Goal: Information Seeking & Learning: Learn about a topic

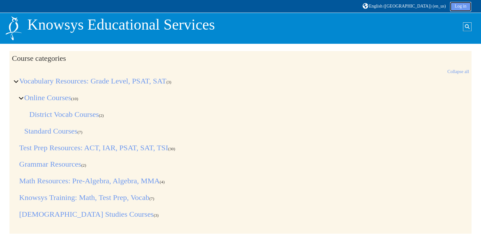
click at [463, 4] on link "Log in" at bounding box center [460, 6] width 21 height 9
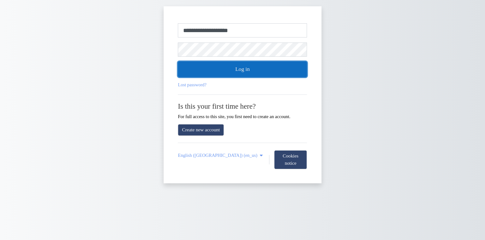
click at [230, 66] on button "Log in" at bounding box center [242, 70] width 129 height 16
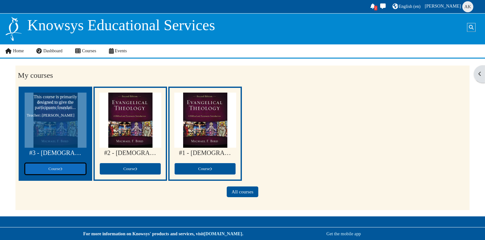
click at [71, 170] on link "Course" at bounding box center [56, 169] width 62 height 12
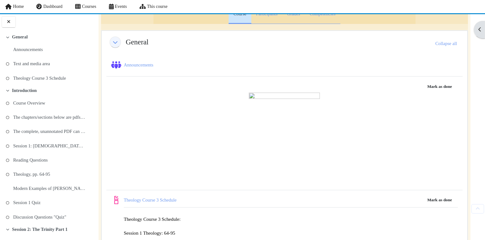
scroll to position [49, 0]
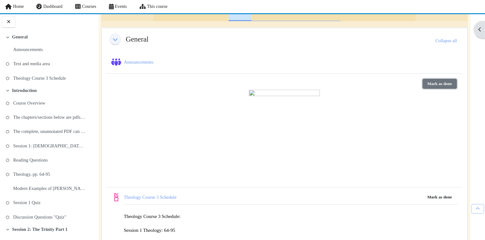
click at [432, 82] on button "Mark as done" at bounding box center [439, 84] width 34 height 10
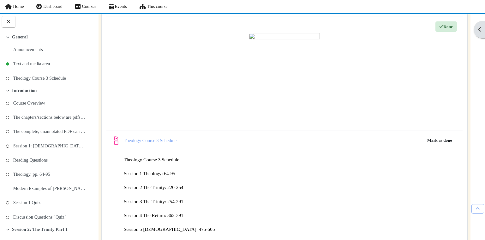
scroll to position [125, 0]
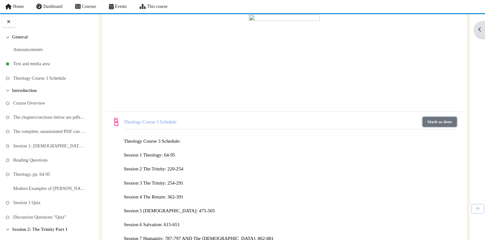
click at [441, 120] on button "Mark as done" at bounding box center [439, 122] width 34 height 10
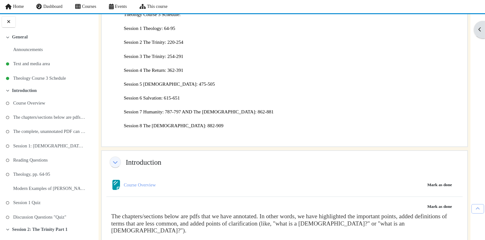
scroll to position [299, 0]
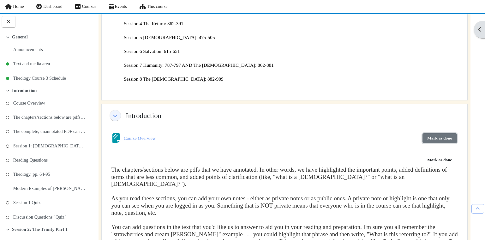
click at [446, 138] on button "Mark as done" at bounding box center [439, 139] width 34 height 10
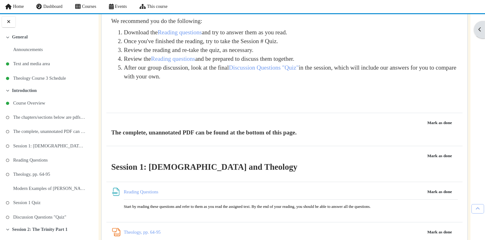
scroll to position [584, 0]
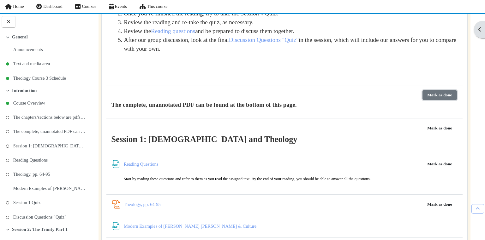
click at [442, 90] on button "Mark as done" at bounding box center [439, 95] width 34 height 10
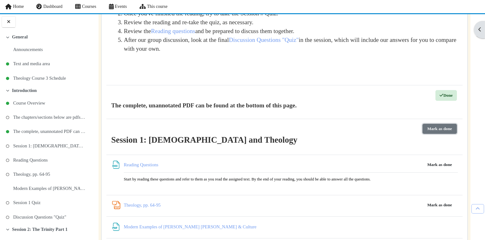
click at [437, 124] on button "Mark as done" at bounding box center [439, 129] width 34 height 10
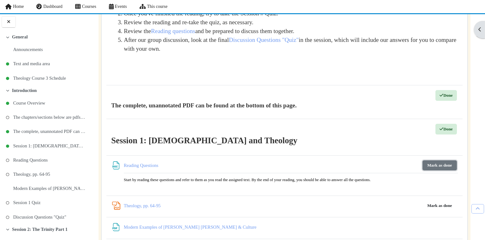
click at [434, 161] on button "Mark as done" at bounding box center [439, 166] width 34 height 10
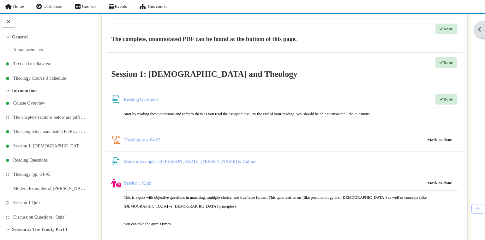
scroll to position [657, 0]
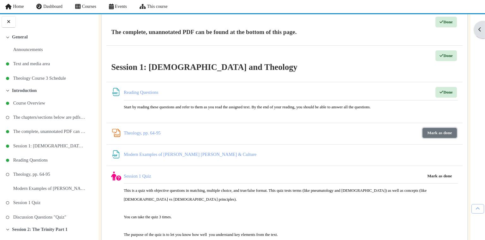
click at [446, 128] on button "Mark as done" at bounding box center [439, 133] width 34 height 10
click at [437, 172] on button "Mark as done" at bounding box center [439, 177] width 34 height 10
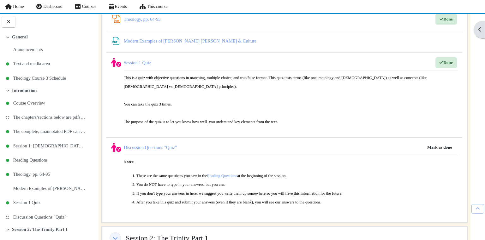
scroll to position [777, 0]
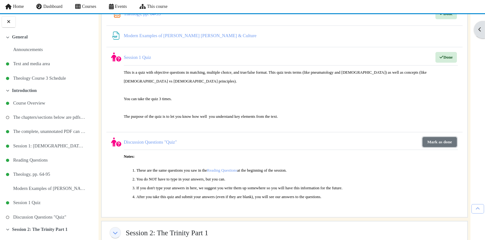
click at [437, 137] on button "Mark as done" at bounding box center [439, 142] width 34 height 10
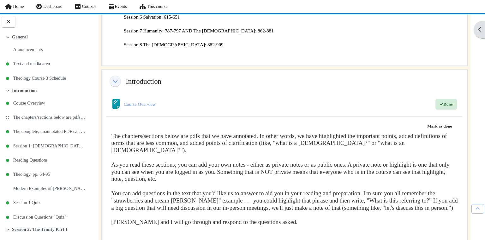
scroll to position [333, 0]
click at [425, 125] on button "Mark as done" at bounding box center [439, 127] width 34 height 10
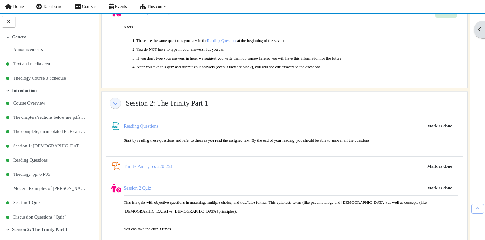
scroll to position [908, 0]
click at [150, 124] on link "Reading Questions File" at bounding box center [142, 126] width 36 height 5
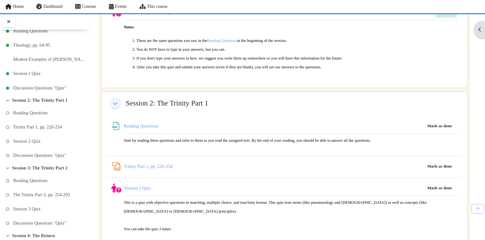
scroll to position [129, 0]
click at [141, 164] on link "Trinity Part 1, pp. 220-254 PDF Annotation" at bounding box center [148, 166] width 49 height 5
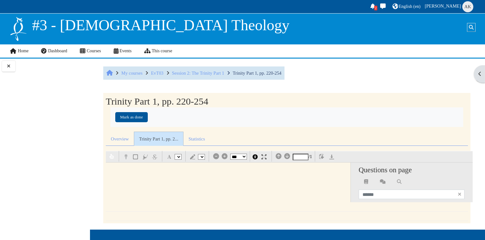
select select "*"
select select "**"
select select "*"
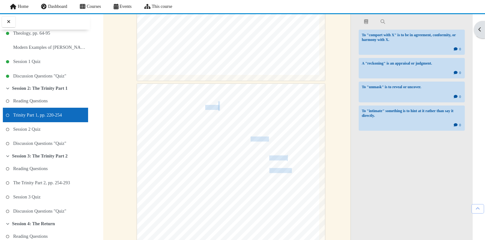
scroll to position [998, 0]
click at [208, 107] on span "dialectic" at bounding box center [212, 105] width 14 height 9
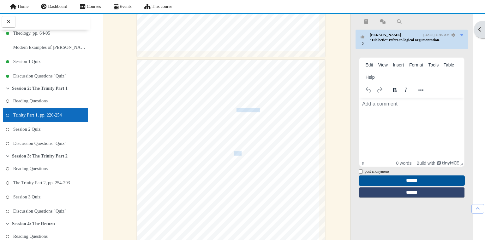
scroll to position [1297, 0]
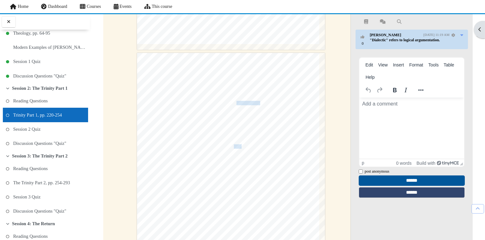
click at [239, 134] on span "brings illumination so" at bounding box center [245, 136] width 37 height 5
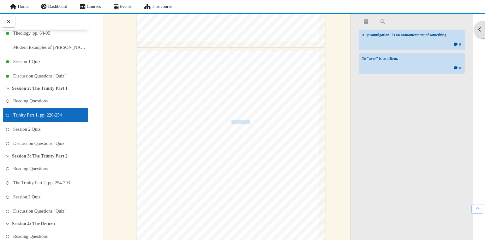
scroll to position [1569, 0]
type input "*"
